Goal: Contribute content: Add original content to the website for others to see

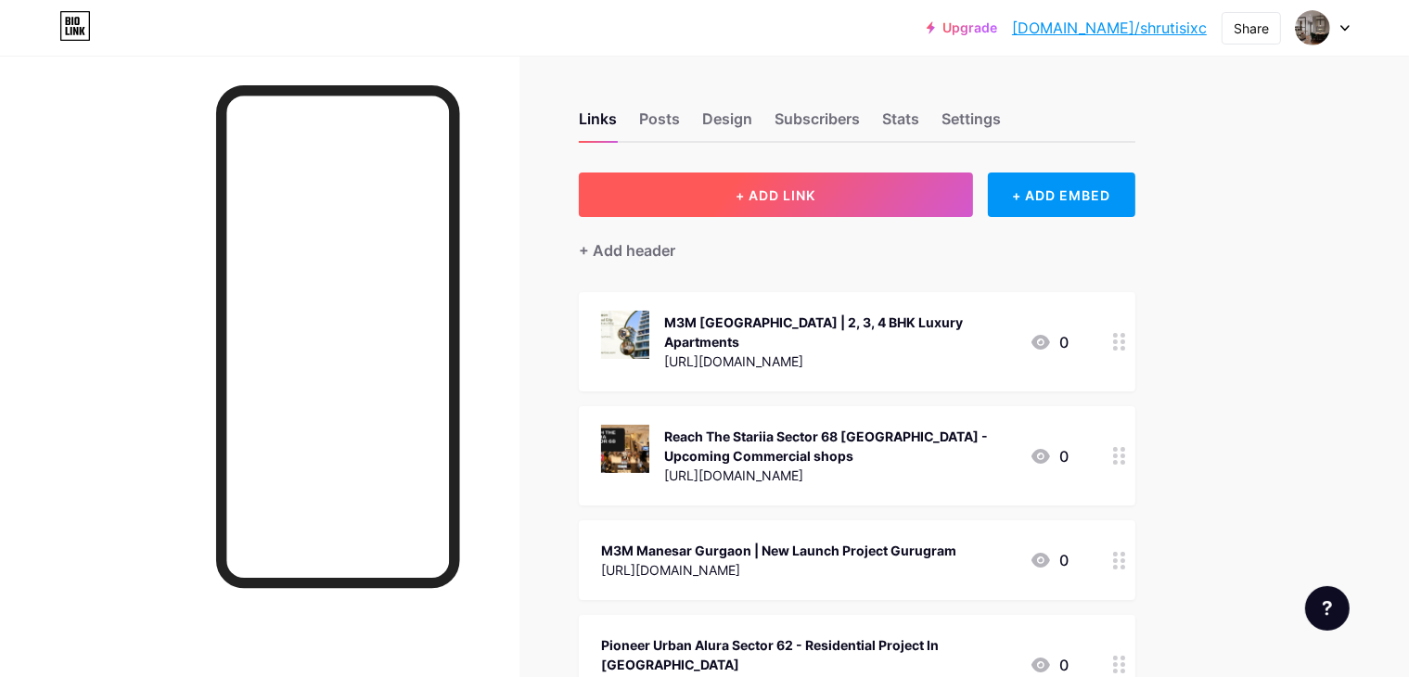
click at [869, 186] on button "+ ADD LINK" at bounding box center [776, 195] width 394 height 45
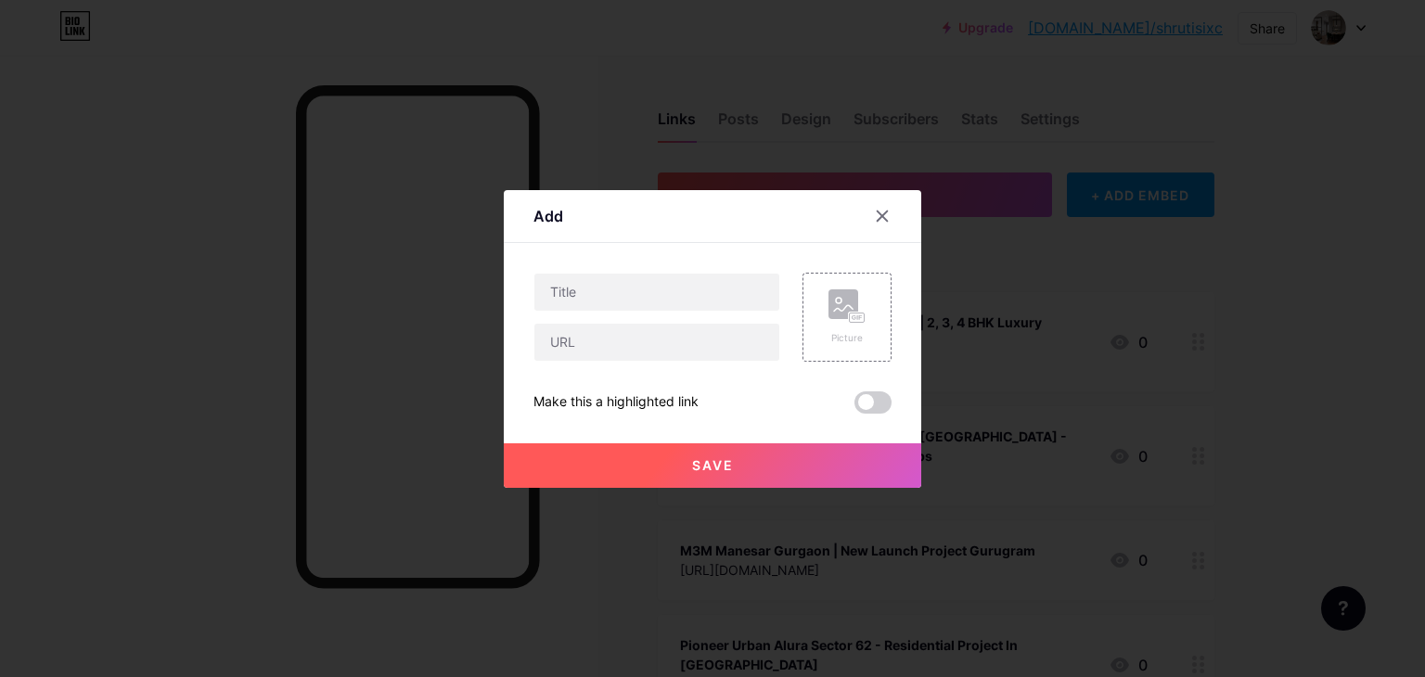
click at [699, 320] on div at bounding box center [656, 317] width 247 height 89
click at [696, 342] on input "text" at bounding box center [656, 342] width 245 height 37
paste input "[URL][DOMAIN_NAME]"
type input "[URL][DOMAIN_NAME]"
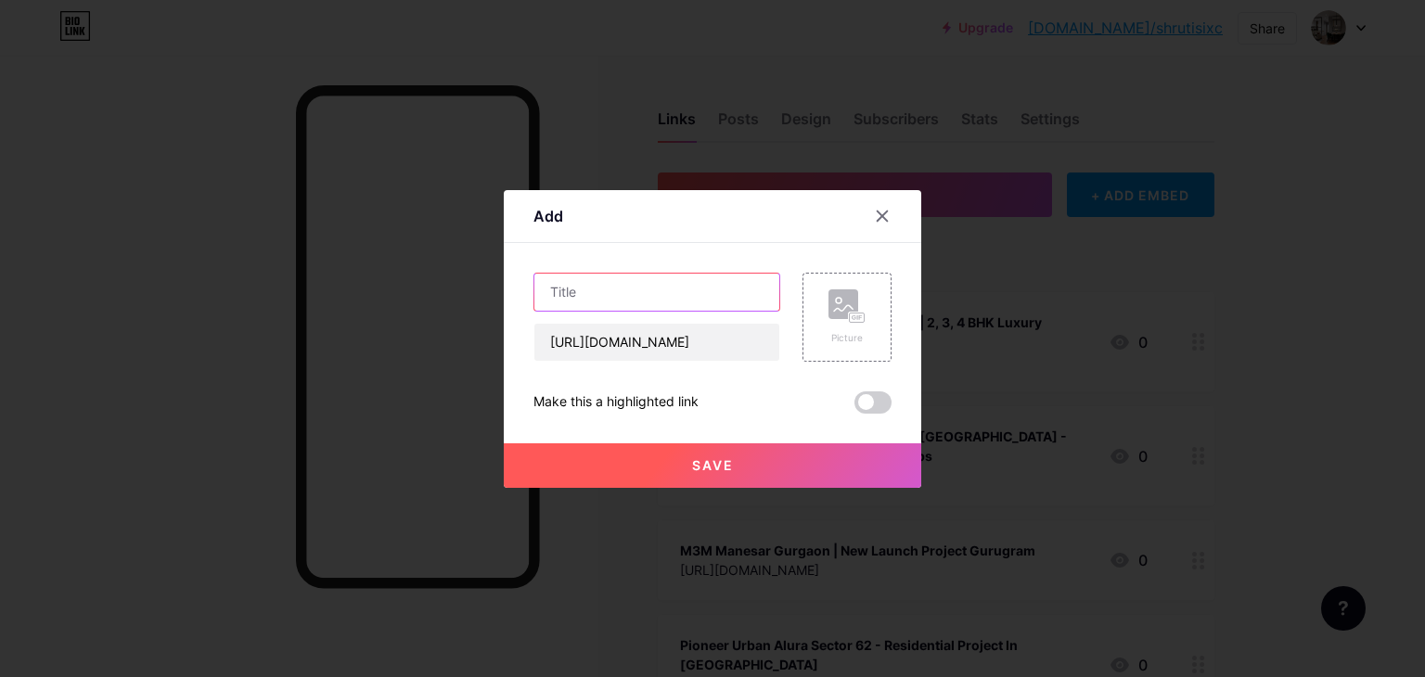
scroll to position [0, 0]
click at [683, 294] on input "text" at bounding box center [656, 292] width 245 height 37
click at [597, 278] on input "text" at bounding box center [656, 292] width 245 height 37
paste input "Max Estates Sector 59 [GEOGRAPHIC_DATA] - Upcoming Residential Project"
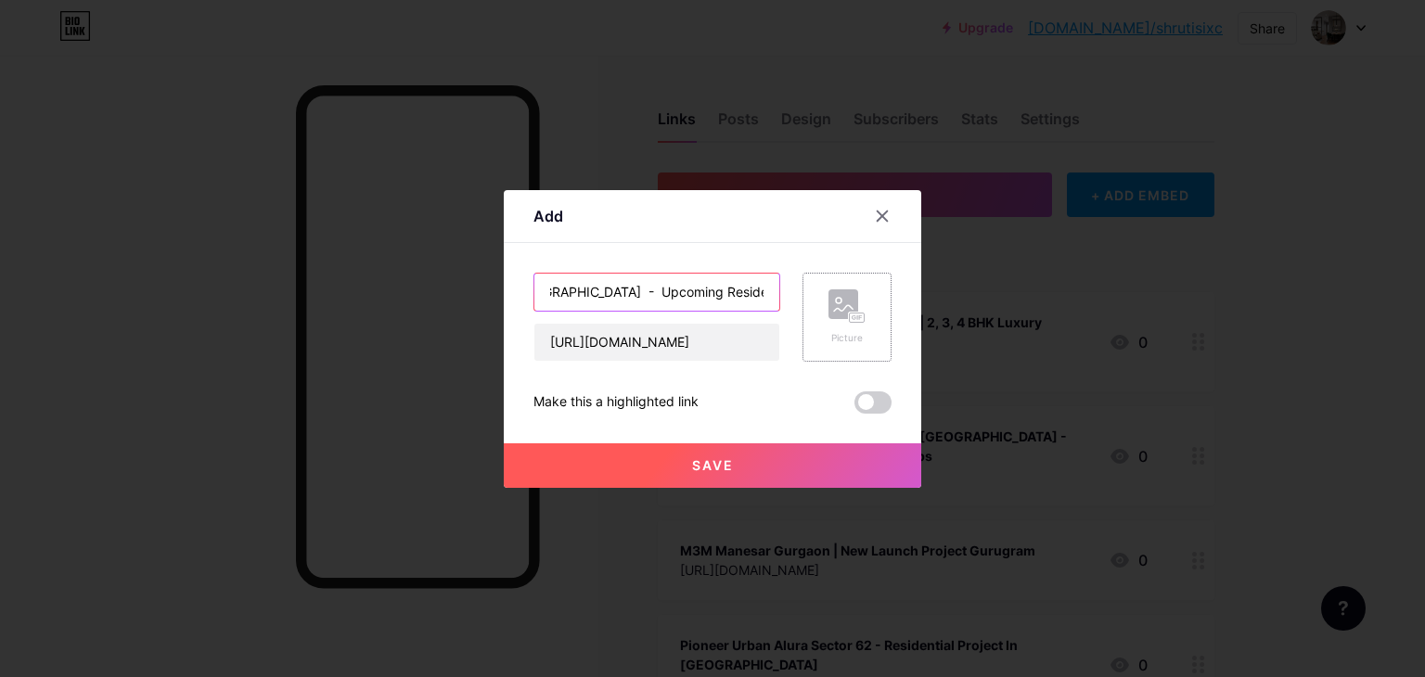
type input "Max Estates Sector 59 [GEOGRAPHIC_DATA] - Upcoming Residential Project"
click at [845, 300] on rect at bounding box center [843, 304] width 30 height 30
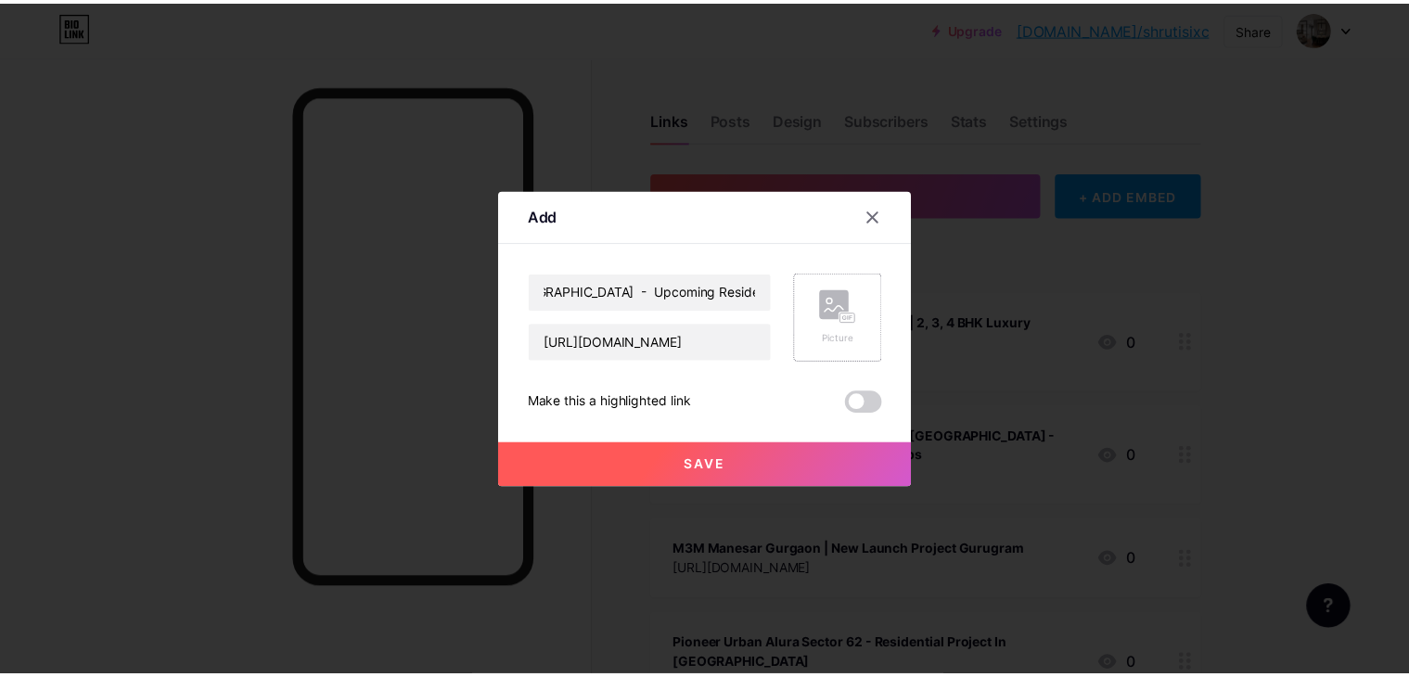
scroll to position [0, 0]
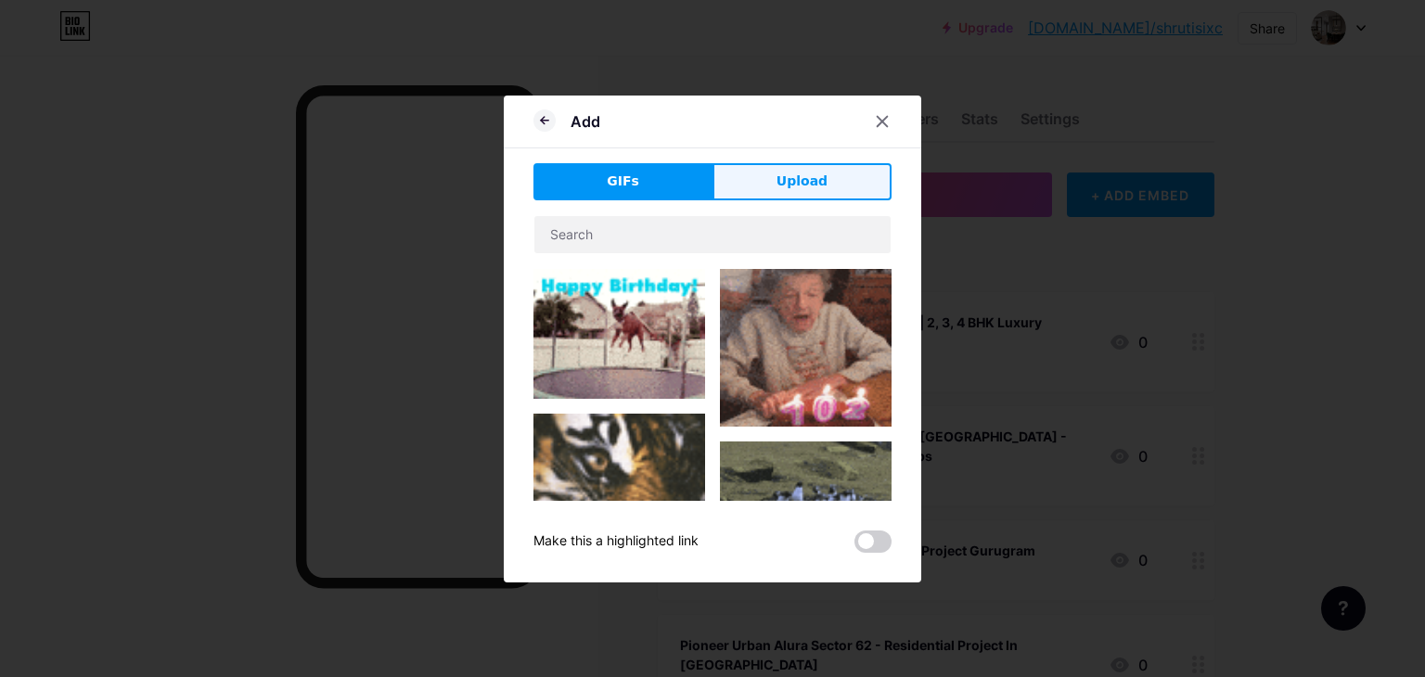
click at [816, 180] on span "Upload" at bounding box center [801, 181] width 51 height 19
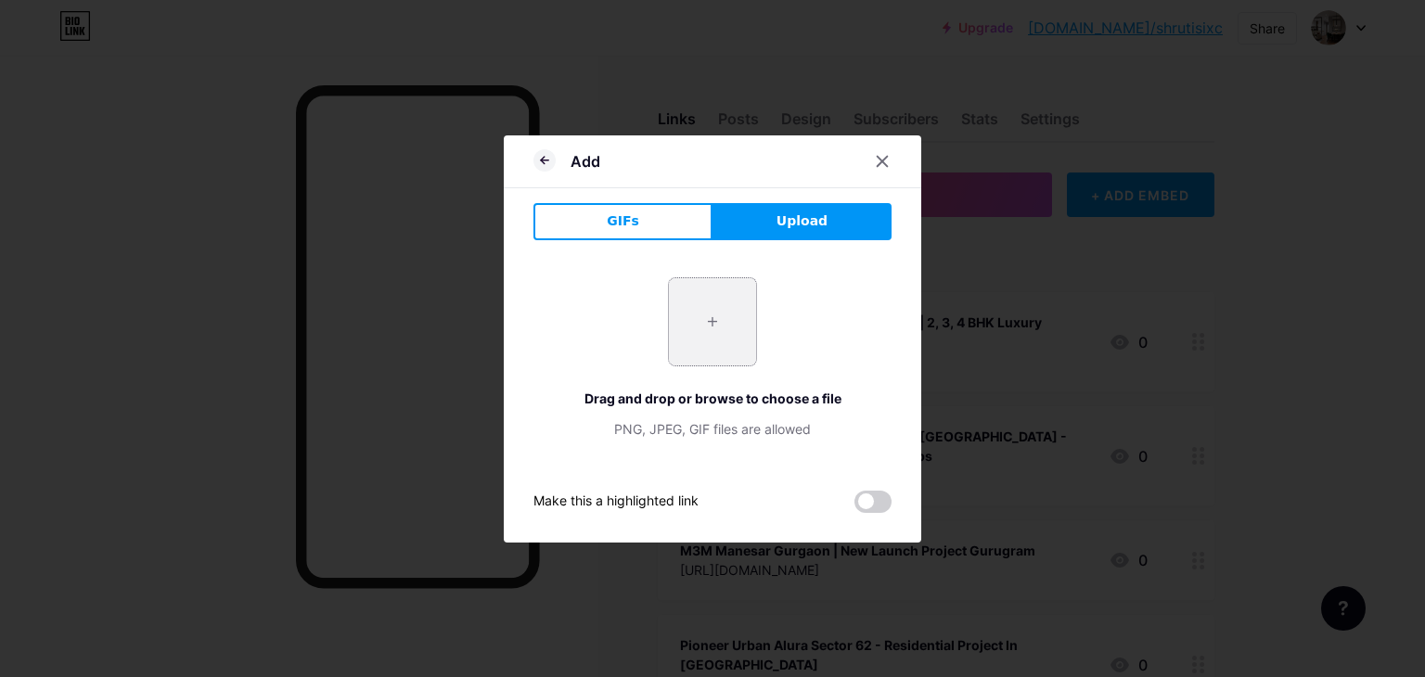
click at [733, 327] on input "file" at bounding box center [712, 321] width 87 height 87
type input "C:\fakepath\Max Estates Sector 59.png"
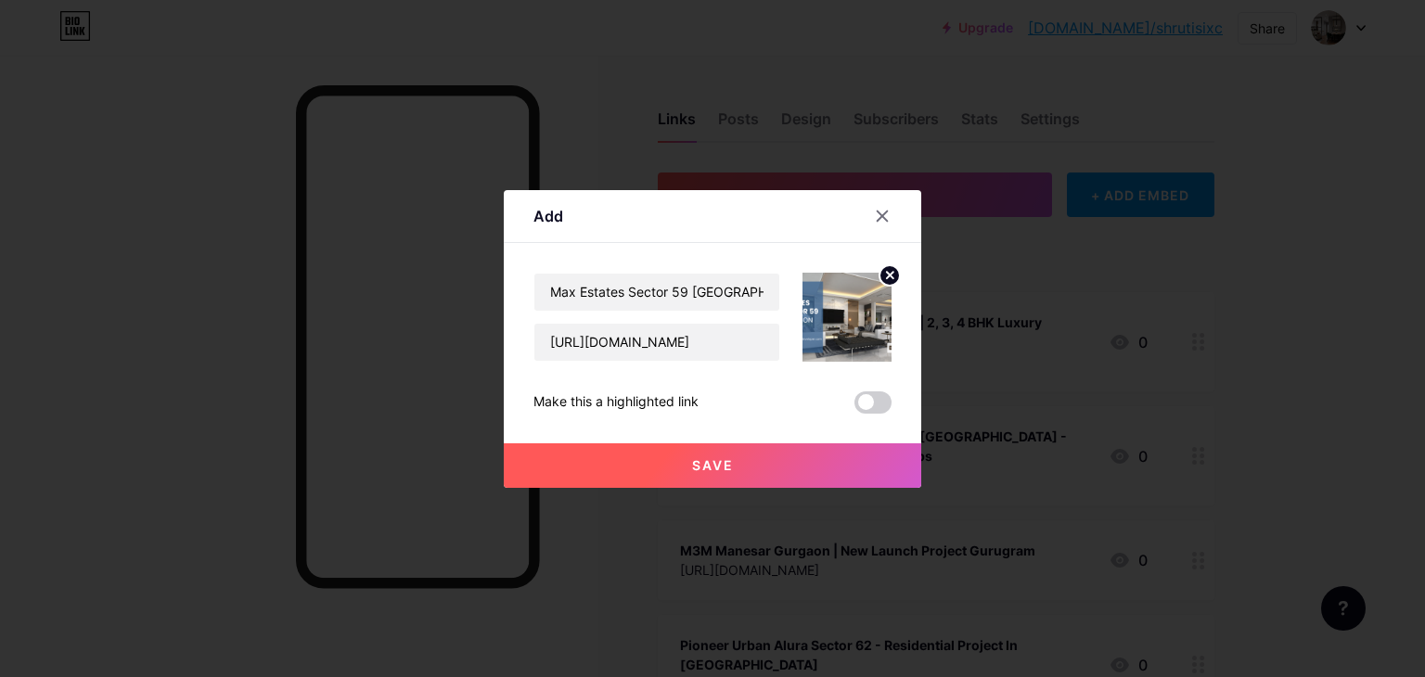
click at [679, 468] on button "Save" at bounding box center [712, 465] width 417 height 45
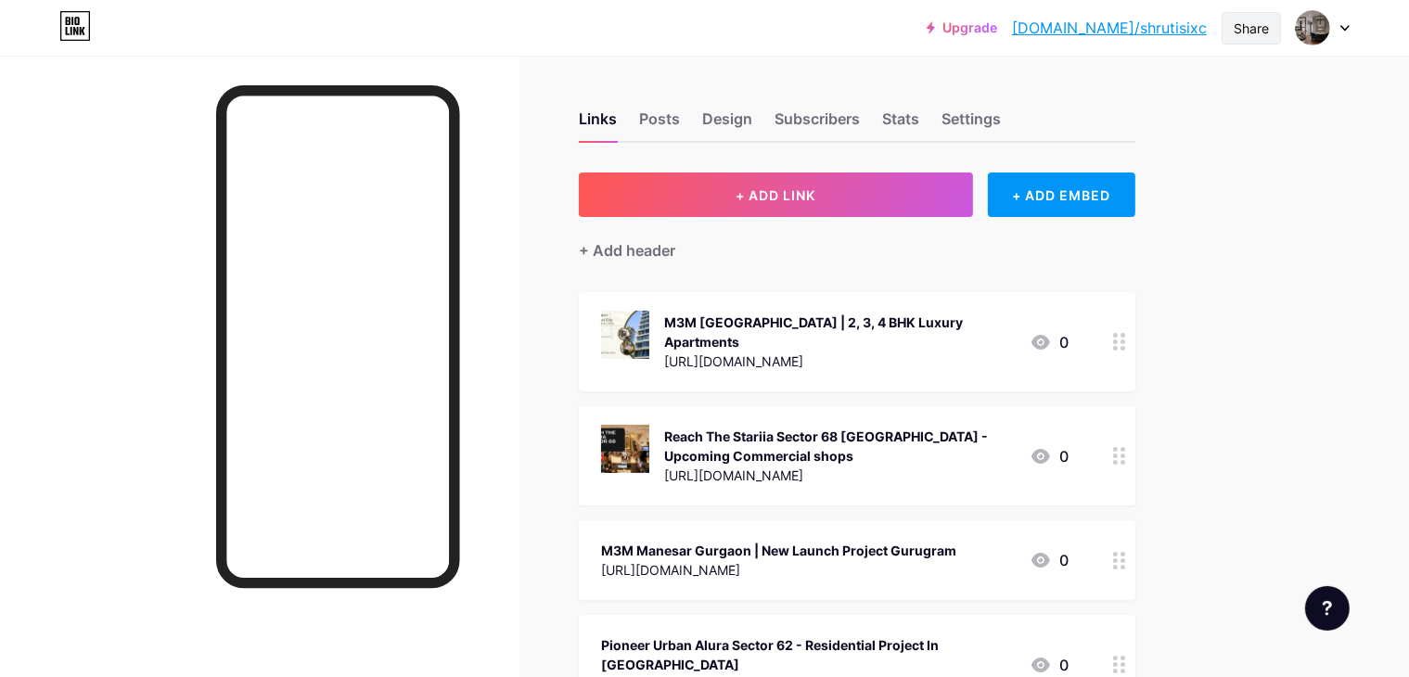
click at [1240, 29] on div "Share" at bounding box center [1251, 28] width 35 height 19
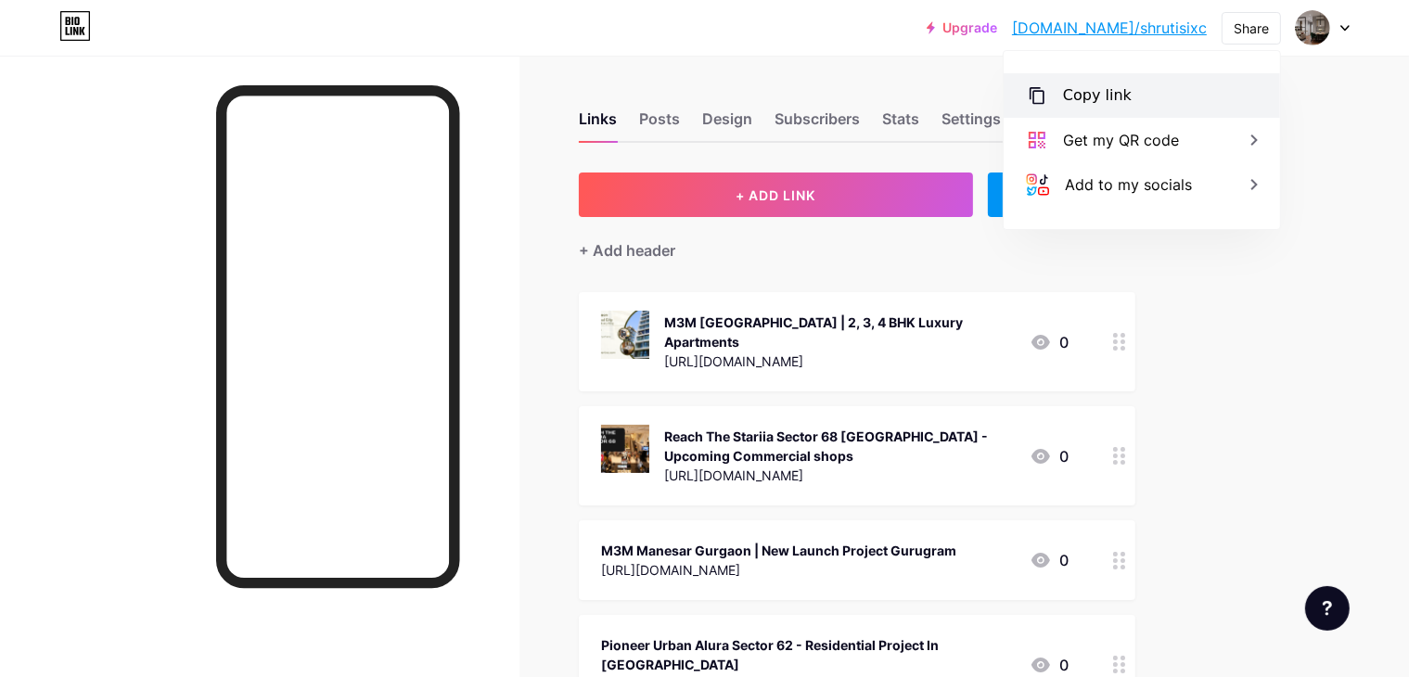
click at [1123, 106] on div "Copy link" at bounding box center [1097, 95] width 69 height 22
